Goal: Find specific page/section: Find specific page/section

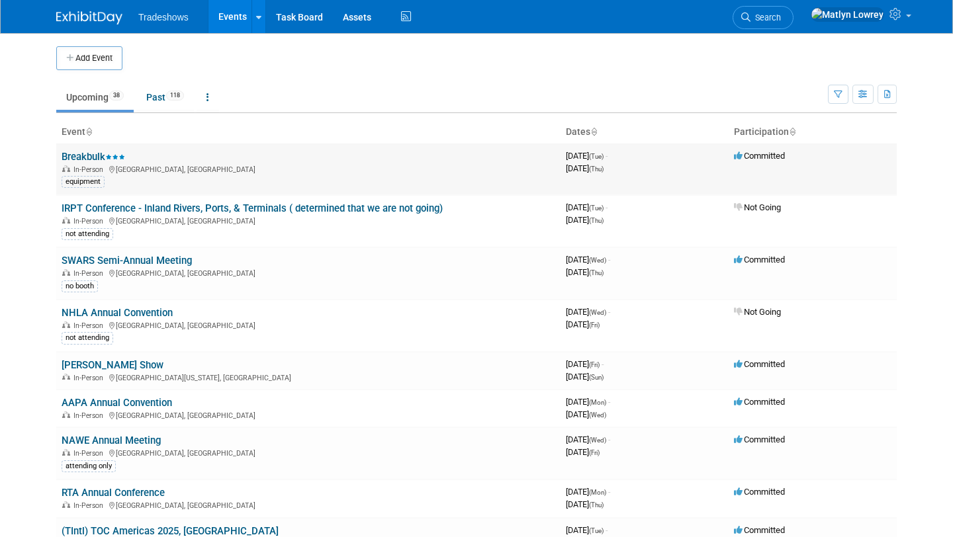
click at [76, 157] on link "Breakbulk" at bounding box center [94, 157] width 64 height 12
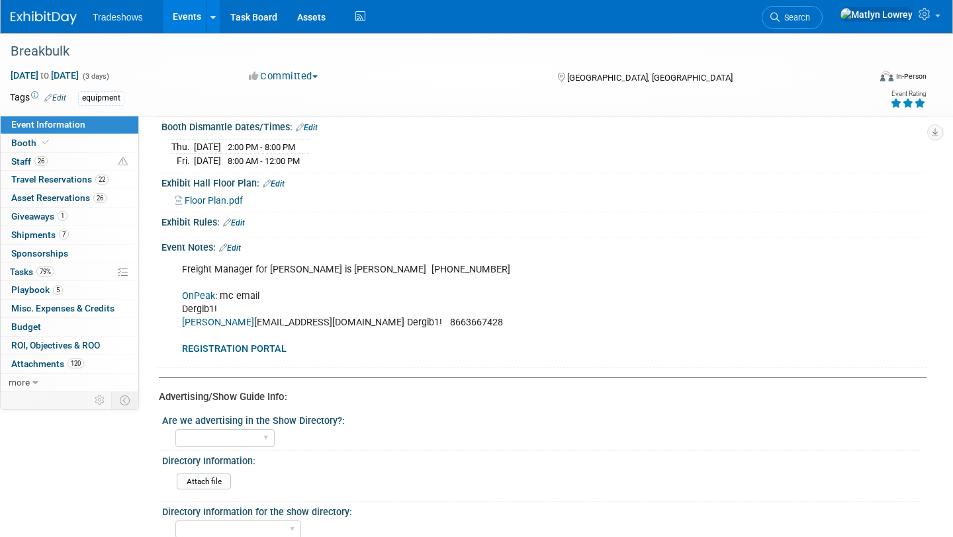
scroll to position [665, 0]
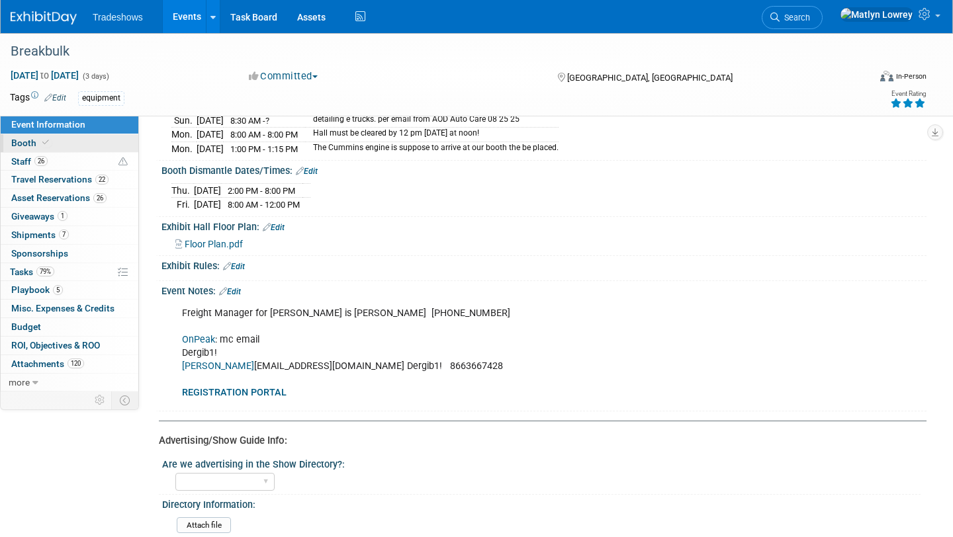
click at [42, 142] on icon at bounding box center [45, 142] width 7 height 7
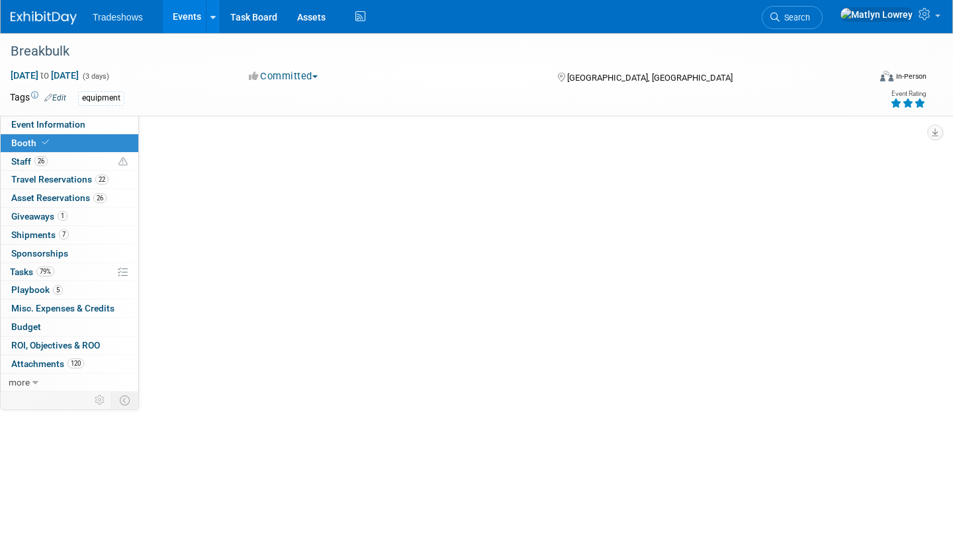
scroll to position [0, 0]
select select "Certificate of insurance not needed"
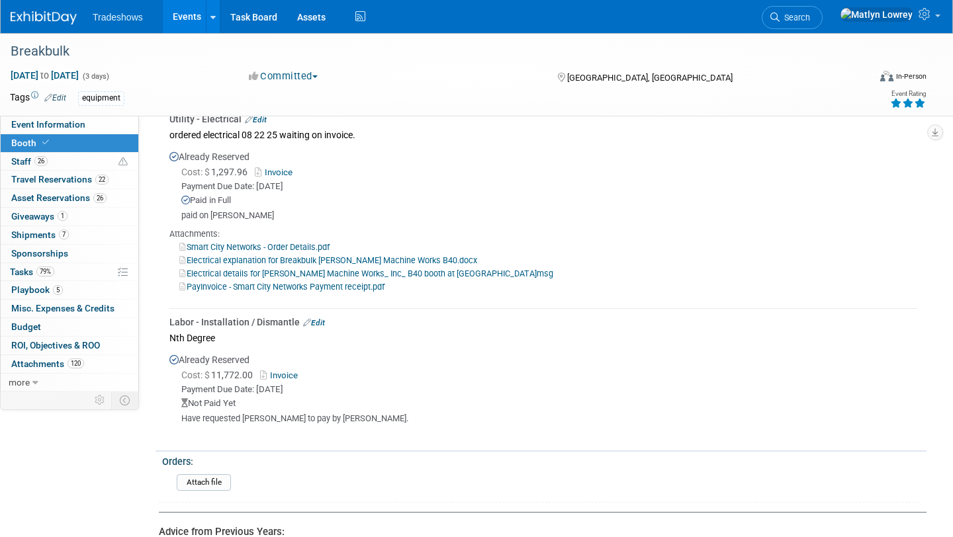
scroll to position [1741, 0]
click at [60, 131] on link "Event Information" at bounding box center [70, 125] width 138 height 18
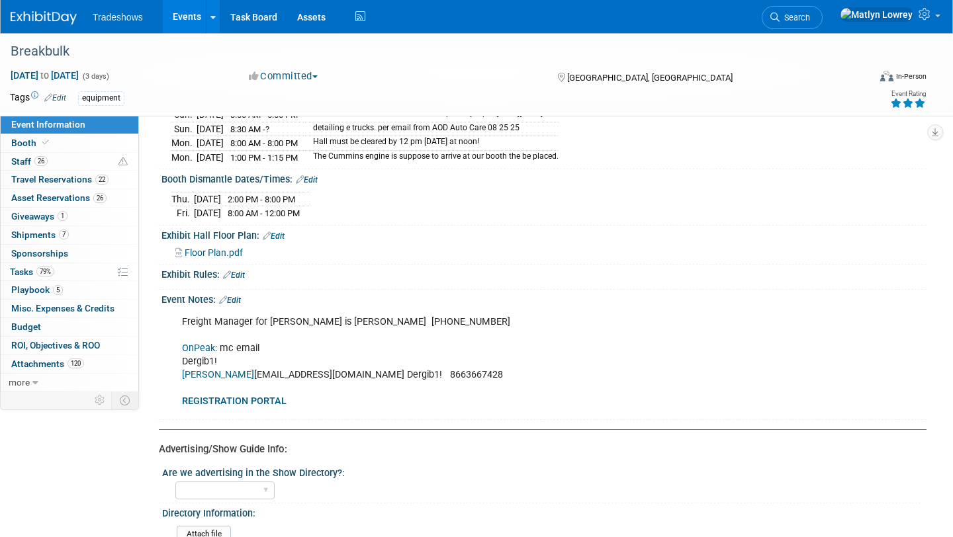
scroll to position [658, 0]
click at [210, 368] on link "[PERSON_NAME]" at bounding box center [218, 373] width 72 height 11
